Goal: Task Accomplishment & Management: Manage account settings

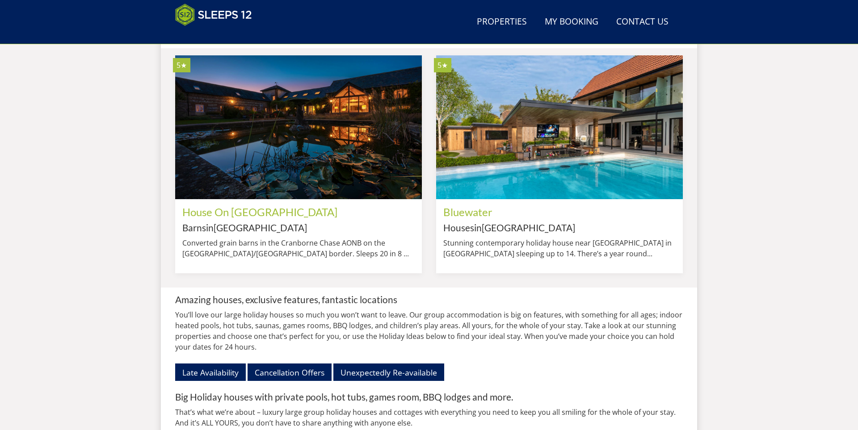
scroll to position [1169, 0]
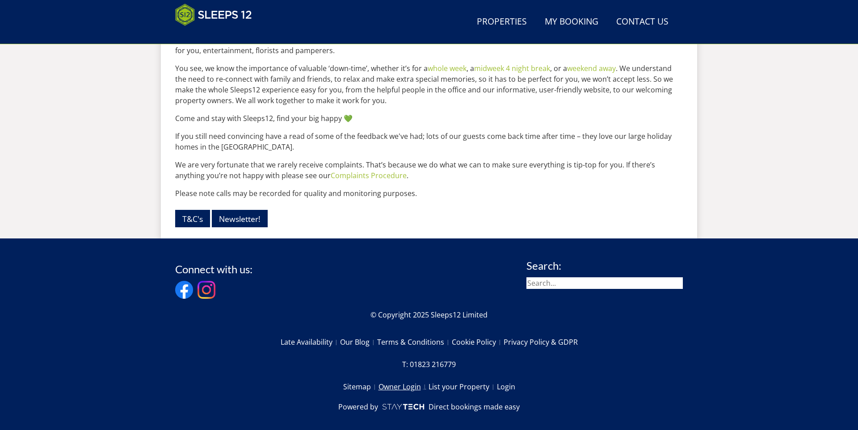
click at [412, 379] on link "Owner Login" at bounding box center [403, 386] width 50 height 15
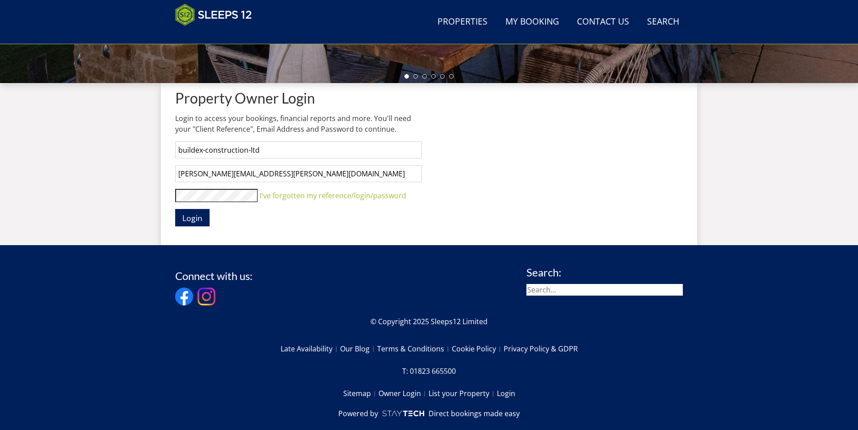
scroll to position [322, 0]
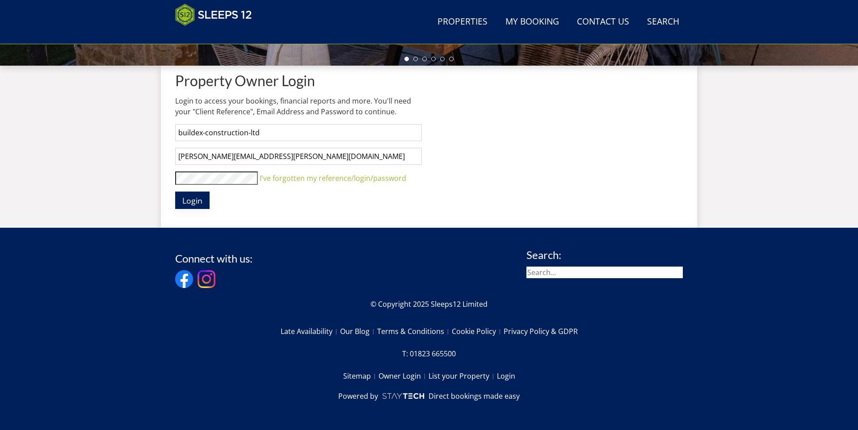
click at [198, 196] on span "Login" at bounding box center [192, 200] width 20 height 11
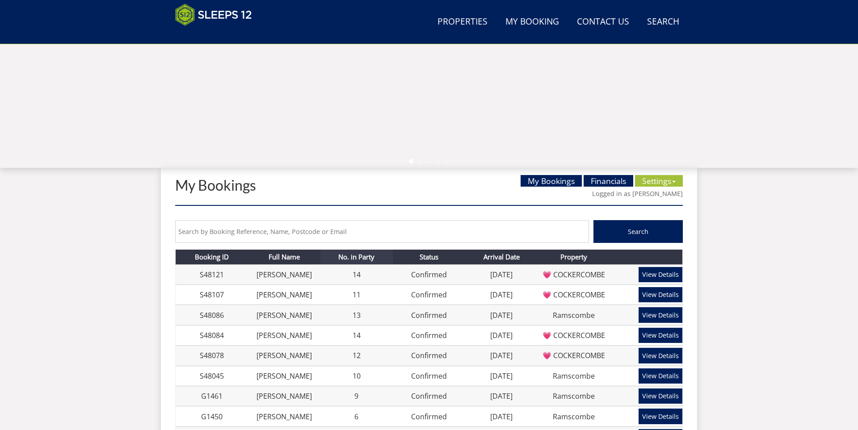
scroll to position [200, 0]
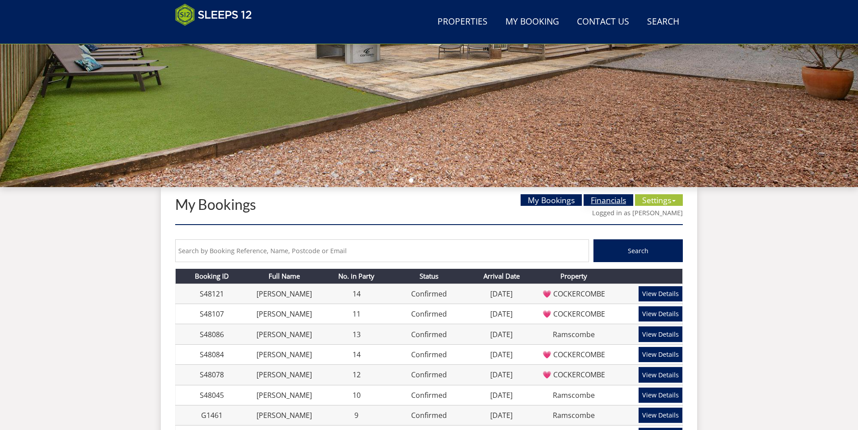
click at [615, 198] on link "Financials" at bounding box center [608, 200] width 50 height 12
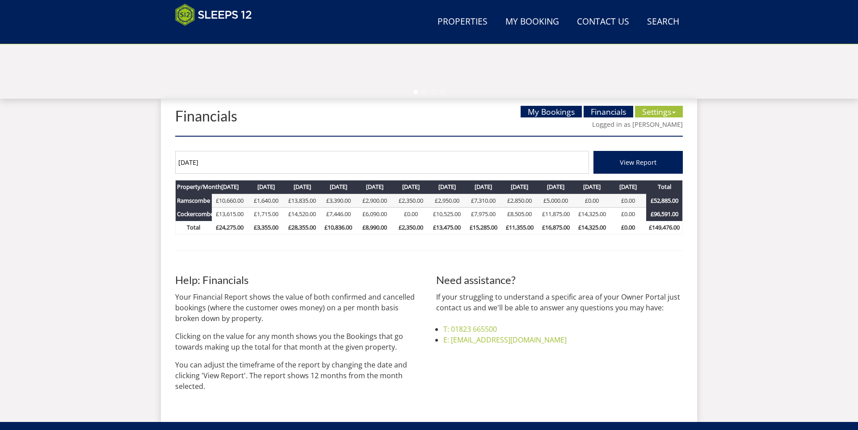
scroll to position [354, 0]
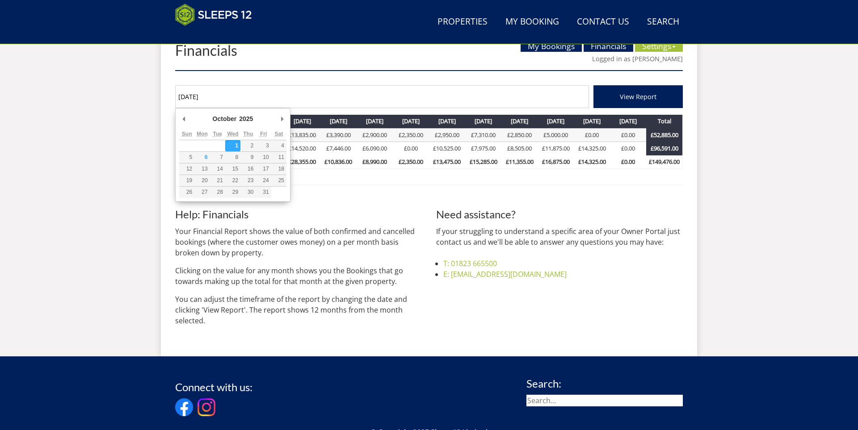
click at [217, 99] on input "[DATE]" at bounding box center [382, 96] width 414 height 23
type input "[DATE]"
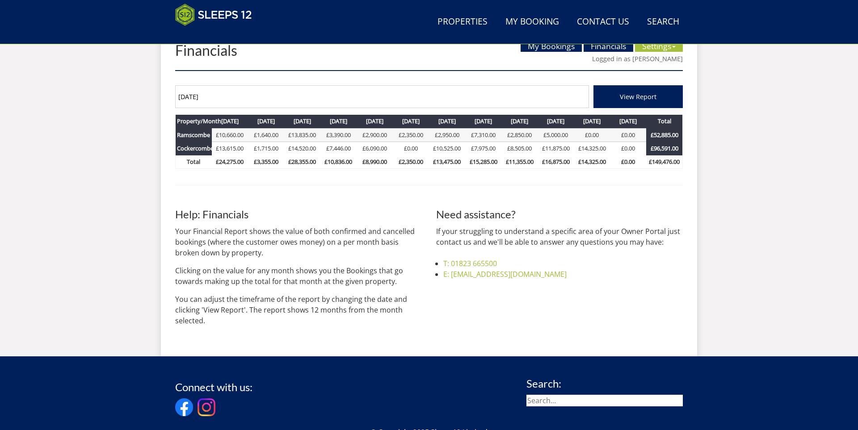
click at [640, 90] on button "View Report" at bounding box center [637, 96] width 89 height 23
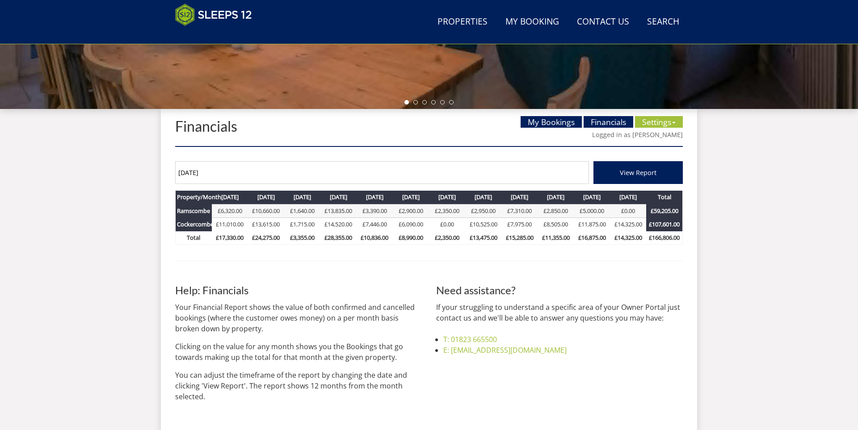
scroll to position [277, 0]
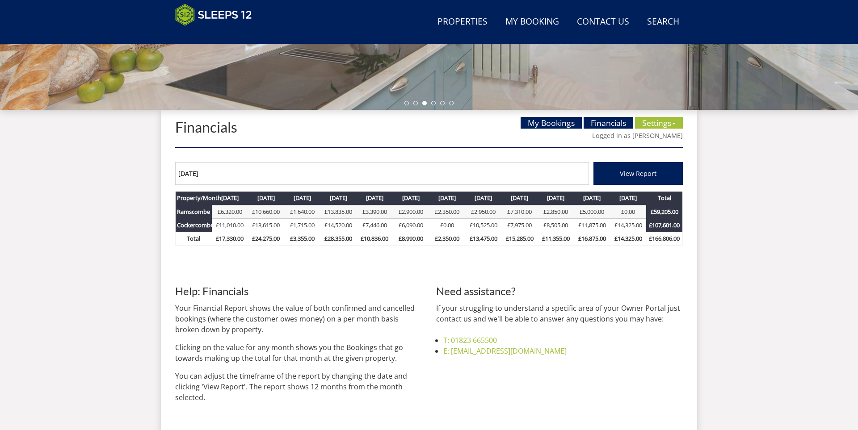
click at [225, 176] on input "[DATE]" at bounding box center [382, 173] width 414 height 23
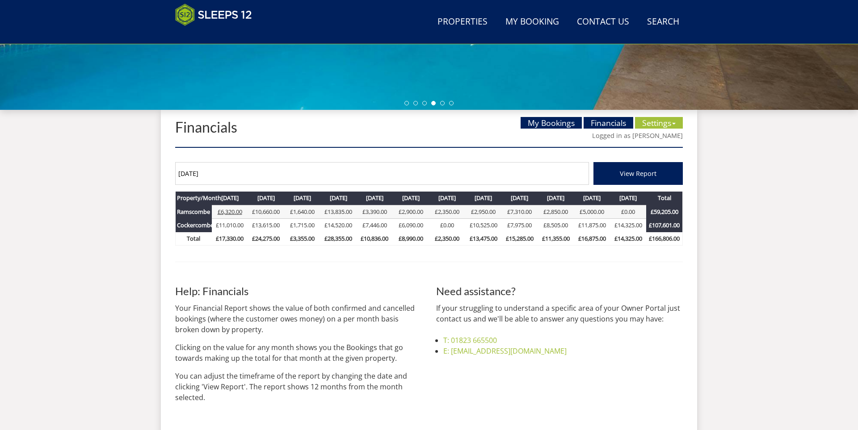
click at [231, 211] on link "£6,320.00" at bounding box center [230, 212] width 25 height 8
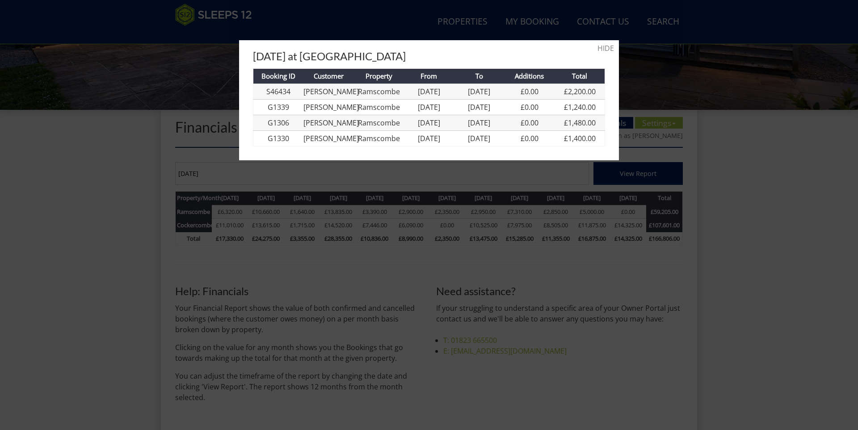
click at [127, 262] on div at bounding box center [429, 215] width 858 height 430
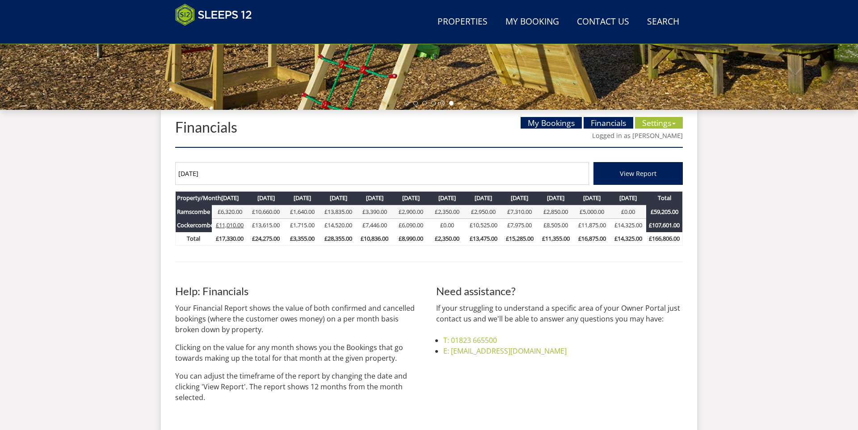
click at [226, 221] on link "£11,010.00" at bounding box center [230, 225] width 28 height 8
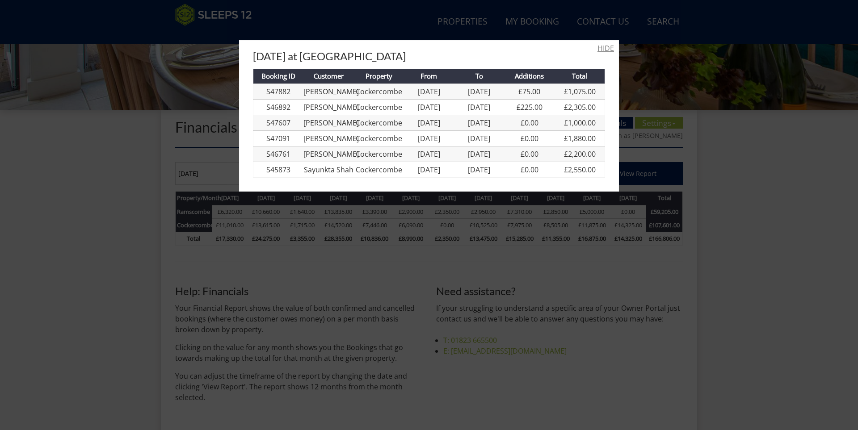
click at [605, 50] on link "HIDE" at bounding box center [605, 48] width 17 height 11
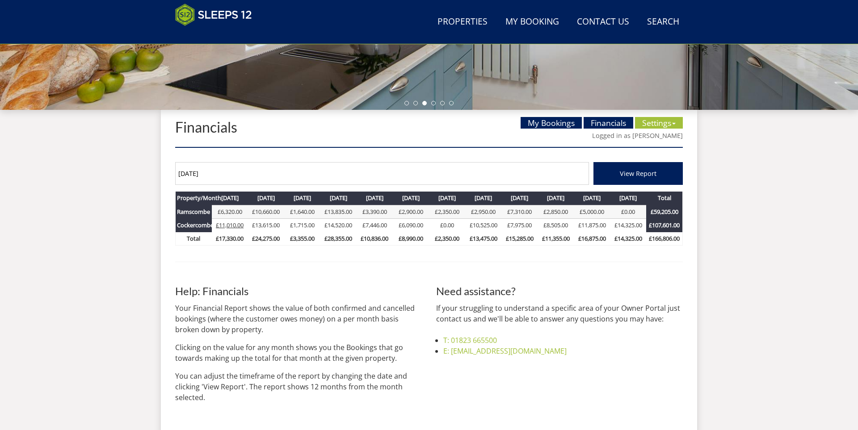
click at [231, 222] on link "£11,010.00" at bounding box center [230, 225] width 28 height 8
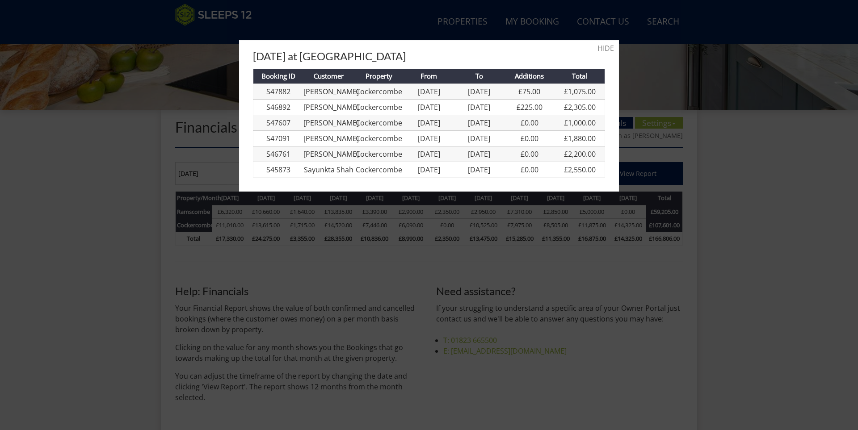
click at [201, 141] on div at bounding box center [429, 215] width 858 height 430
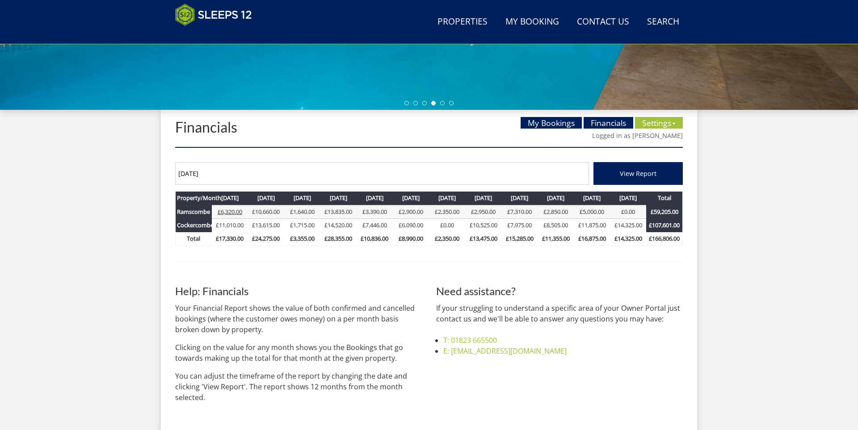
click at [237, 209] on link "£6,320.00" at bounding box center [230, 212] width 25 height 8
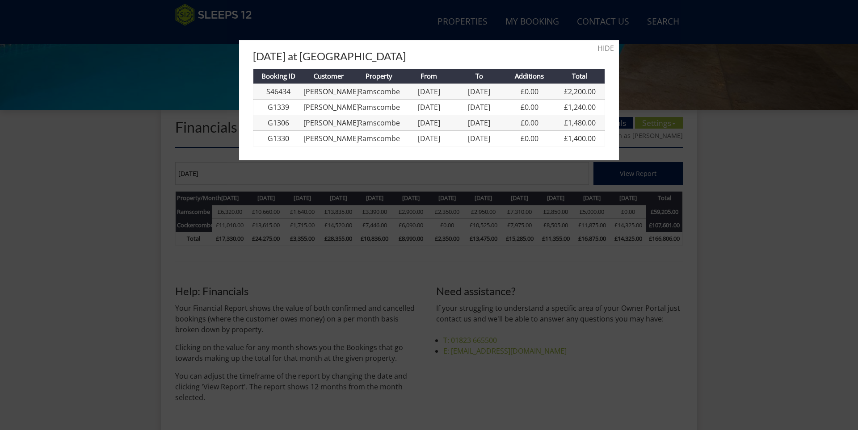
click at [600, 50] on h3 "[DATE] at [GEOGRAPHIC_DATA]" at bounding box center [429, 56] width 352 height 12
click at [611, 48] on link "HIDE" at bounding box center [605, 48] width 17 height 11
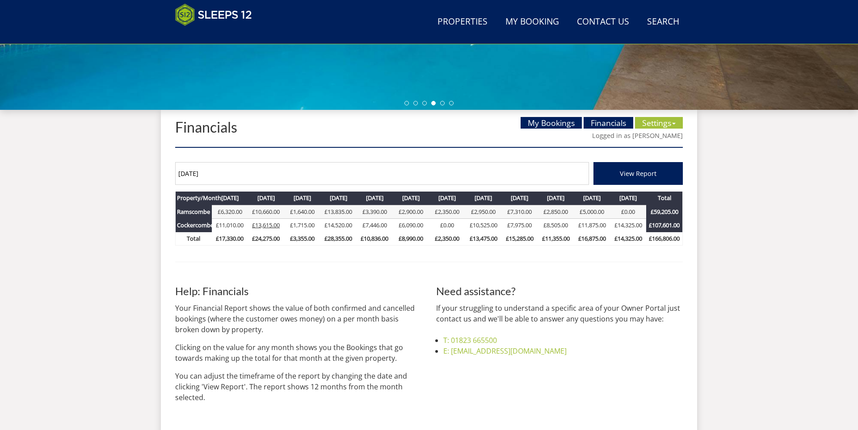
click at [264, 225] on link "£13,615.00" at bounding box center [266, 225] width 28 height 8
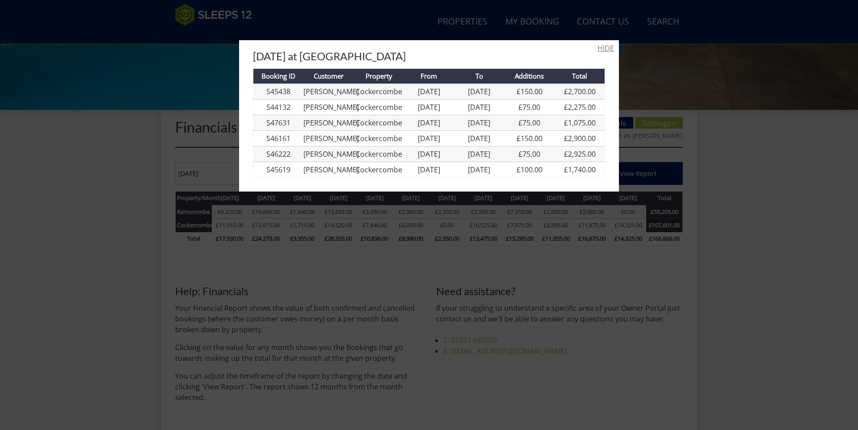
click at [604, 47] on link "HIDE" at bounding box center [605, 48] width 17 height 11
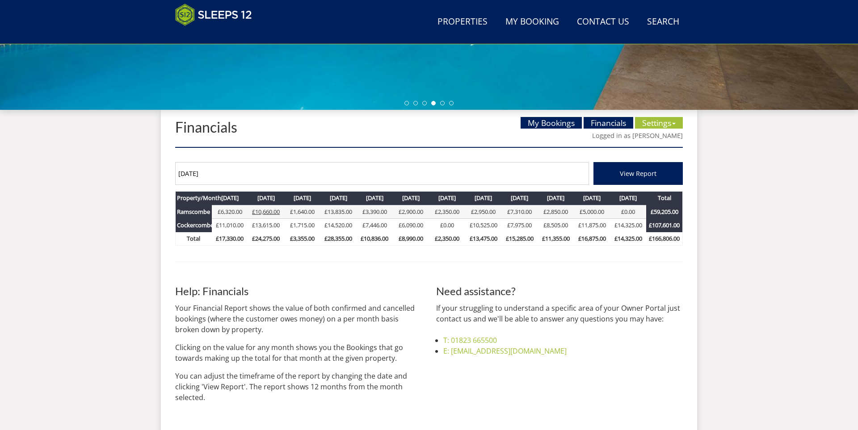
click at [269, 208] on link "£10,660.00" at bounding box center [266, 212] width 28 height 8
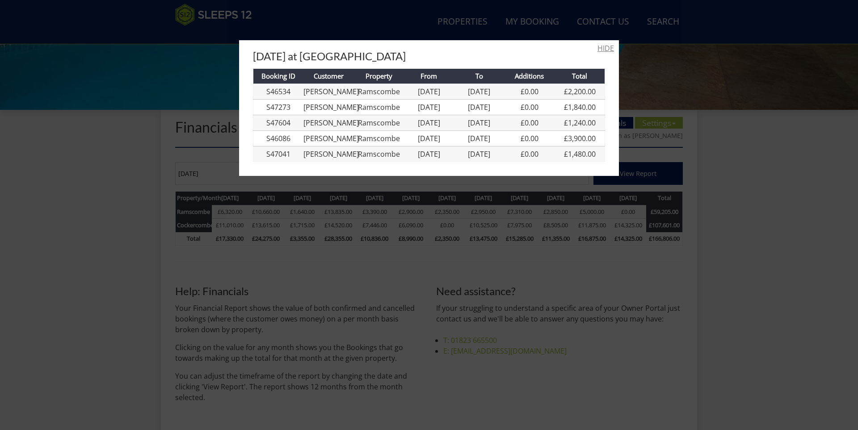
click at [608, 48] on link "HIDE" at bounding box center [605, 48] width 17 height 11
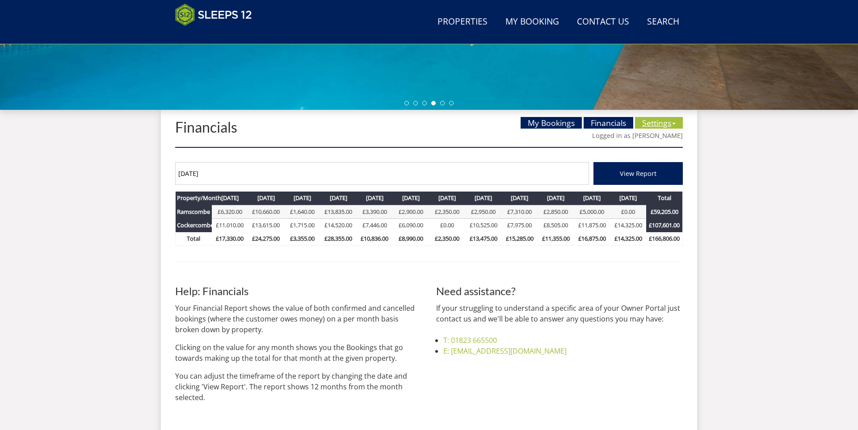
click at [657, 118] on link "Settings" at bounding box center [659, 123] width 48 height 12
click at [651, 143] on link "Availability Calendar" at bounding box center [674, 141] width 68 height 10
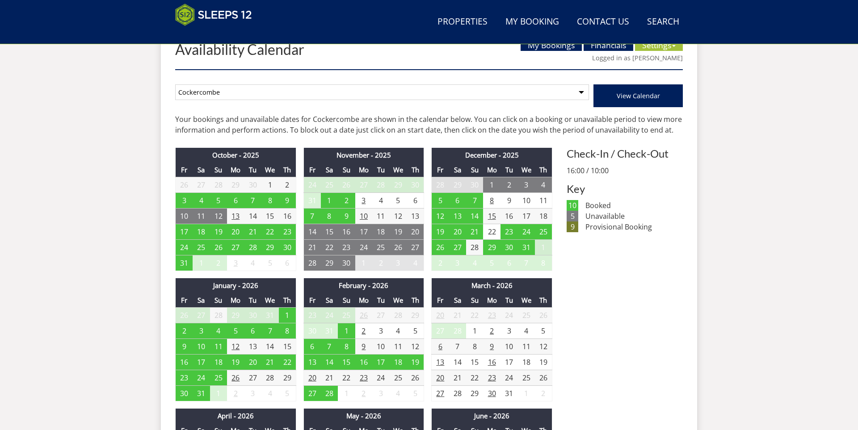
scroll to position [352, 0]
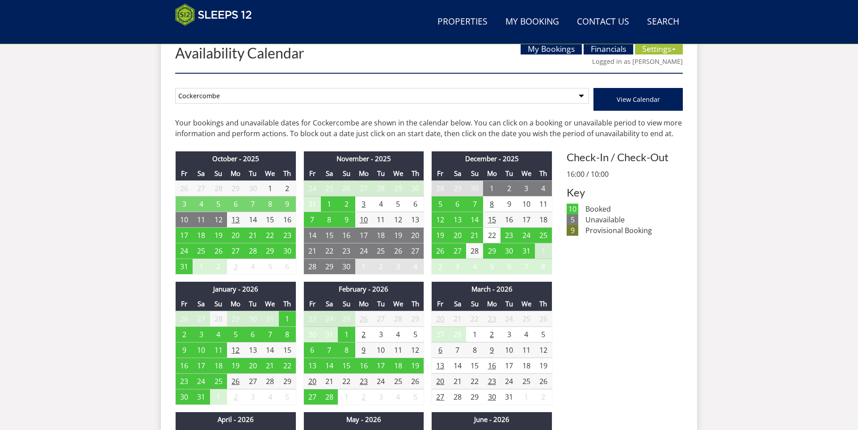
click at [246, 94] on select "Ramscombe Ramscombe and Cockercombe Cockercombe" at bounding box center [382, 96] width 414 height 16
select select "258"
click at [620, 95] on span "View Calendar" at bounding box center [637, 99] width 43 height 8
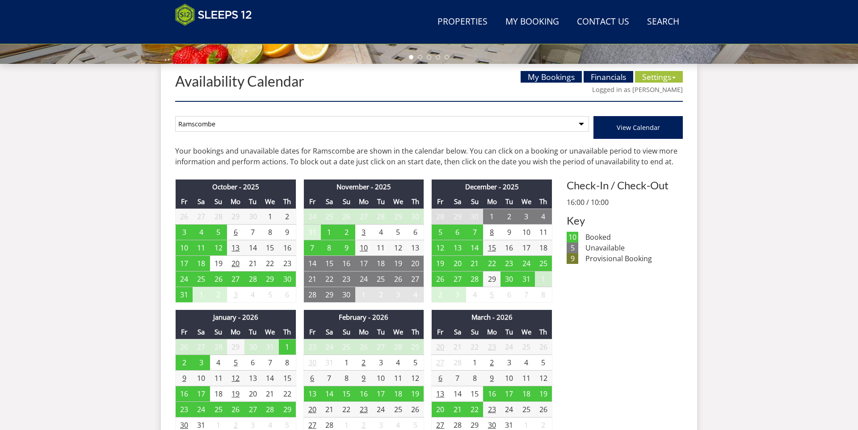
scroll to position [326, 0]
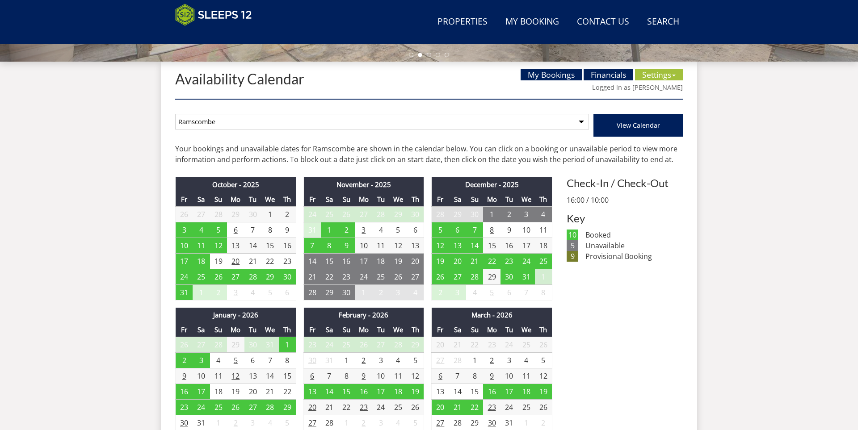
click at [244, 119] on select "Ramscombe Ramscombe and Cockercombe Cockercombe" at bounding box center [382, 122] width 414 height 16
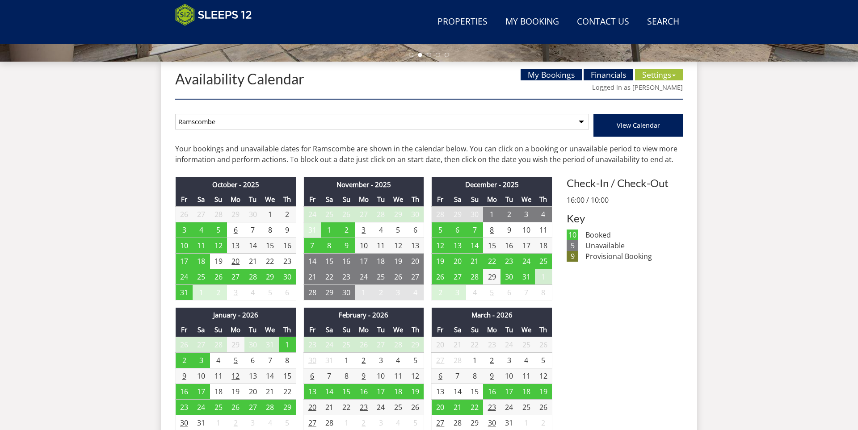
select select "257"
click at [639, 127] on span "View Calendar" at bounding box center [637, 125] width 43 height 8
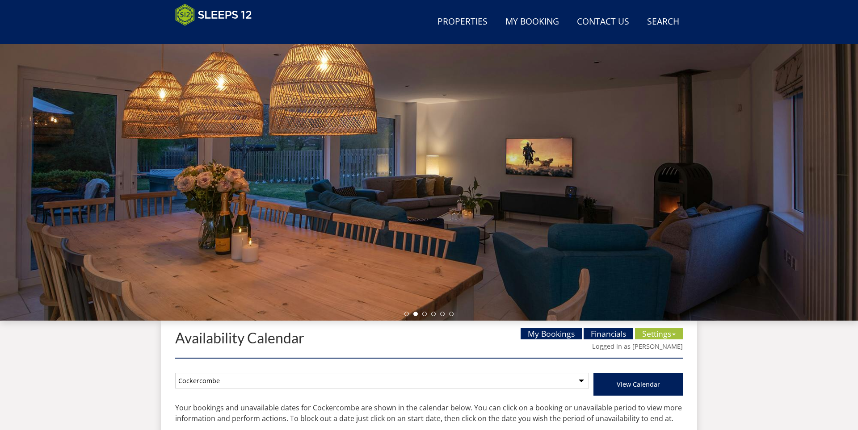
scroll to position [58, 0]
